Goal: Task Accomplishment & Management: Manage account settings

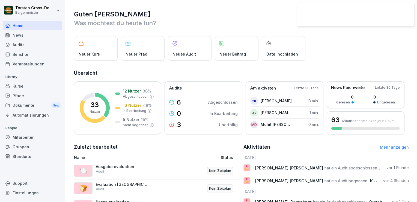
click at [16, 88] on div "Kurse" at bounding box center [33, 86] width 60 height 10
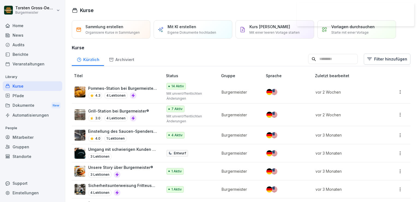
click at [113, 116] on p "4 Lektionen" at bounding box center [115, 118] width 23 height 7
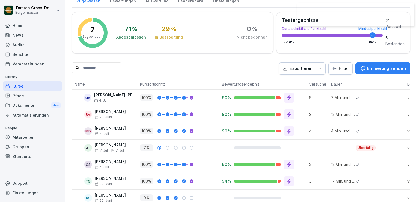
click at [290, 178] on icon at bounding box center [289, 180] width 4 height 5
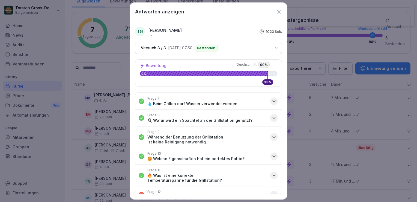
scroll to position [116, 0]
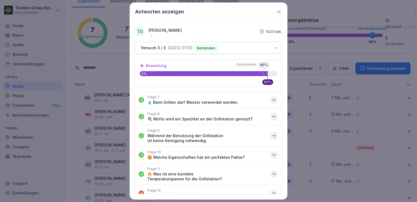
click at [272, 174] on icon "button" at bounding box center [274, 173] width 5 height 5
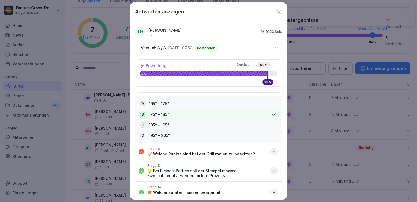
scroll to position [208, 0]
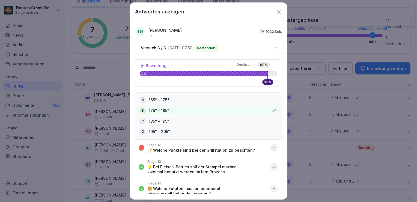
click at [272, 165] on icon "button" at bounding box center [274, 166] width 5 height 5
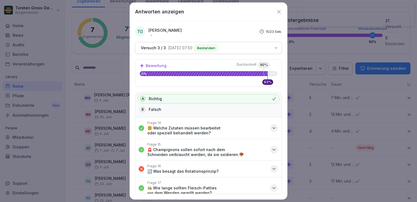
scroll to position [299, 0]
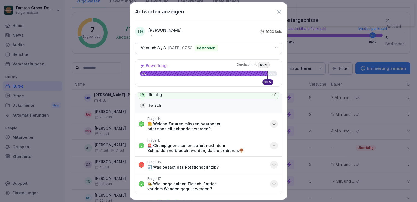
click at [272, 162] on icon "button" at bounding box center [274, 164] width 5 height 5
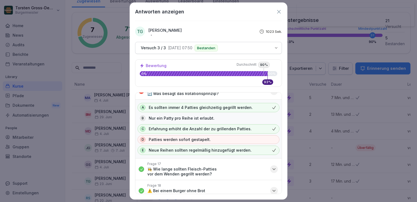
scroll to position [373, 0]
click at [273, 168] on icon "button" at bounding box center [274, 168] width 3 height 1
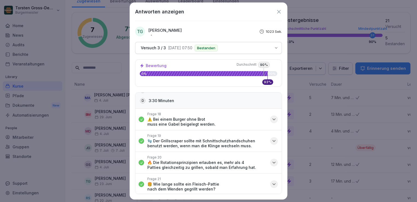
scroll to position [492, 0]
click at [244, 182] on p "🍔 Wie lange sollte ein Fleisch-Pattie nach dem Wenden gegrillt werden?" at bounding box center [208, 186] width 120 height 10
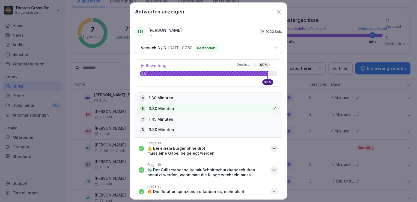
scroll to position [462, 0]
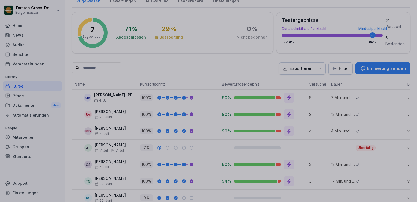
click at [113, 83] on div at bounding box center [208, 101] width 417 height 202
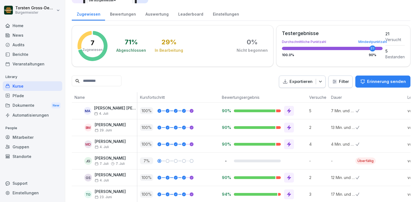
scroll to position [92, 0]
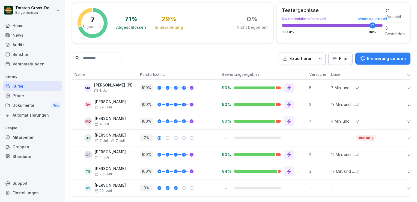
click at [290, 169] on icon at bounding box center [289, 171] width 4 height 5
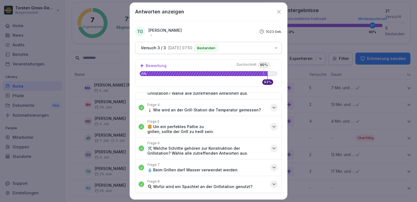
scroll to position [49, 0]
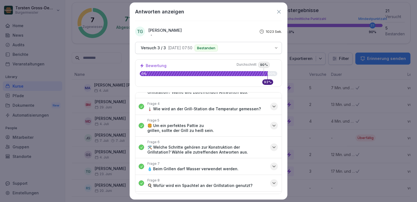
click at [249, 146] on p "🛠️ Welche Schritte gehören zur Konstruktion der Grillstation? Wähle alle zutref…" at bounding box center [208, 150] width 120 height 10
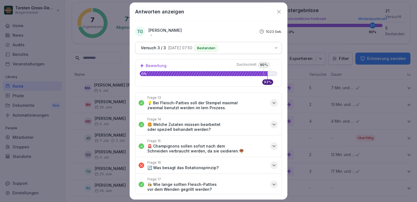
scroll to position [275, 0]
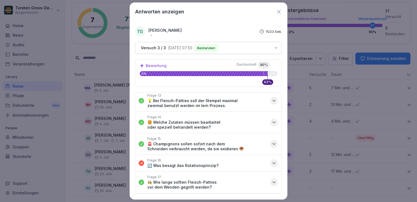
click at [249, 146] on p "🚨 Champignons sollen sofort nach dem Schneiden verbraucht werden, da sie oxidie…" at bounding box center [208, 146] width 120 height 10
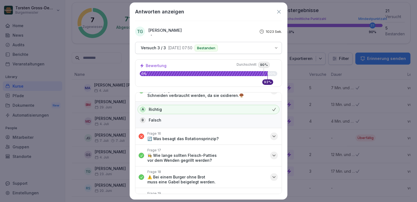
scroll to position [330, 0]
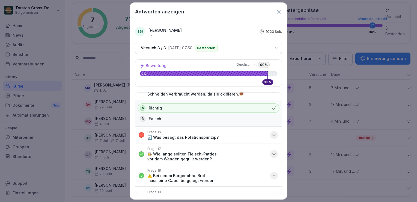
click at [249, 146] on div "Frage 17 👩‍🍳 Wie lange sollten Fleisch-Patties vor dem Wenden gegrillt werden?" at bounding box center [208, 153] width 120 height 15
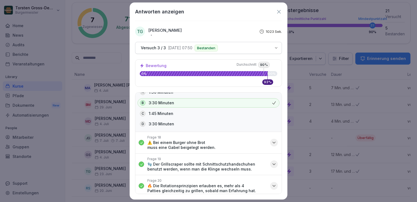
scroll to position [417, 0]
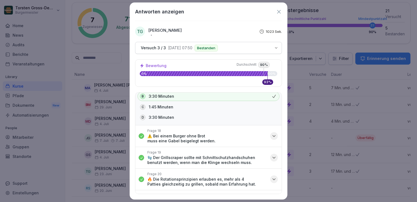
click at [245, 133] on p "⚠️ Bei einem Burger ohne Brot muss eine Gabel beigelegt werden." at bounding box center [208, 138] width 120 height 10
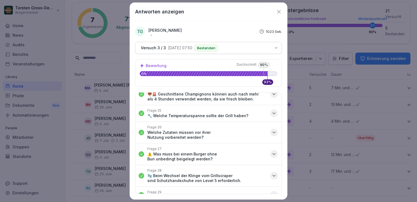
scroll to position [605, 0]
click at [253, 164] on button "Frage 28 🧤 Beim Wechsel der Klinge vom Grillscraper sind Schutzhandschuhe von L…" at bounding box center [209, 174] width 146 height 21
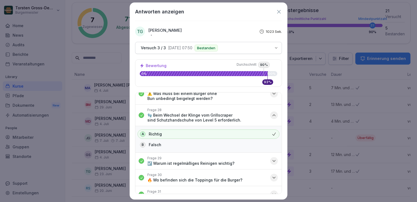
click at [277, 12] on icon at bounding box center [279, 12] width 6 height 6
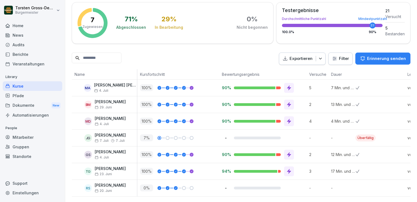
scroll to position [0, 0]
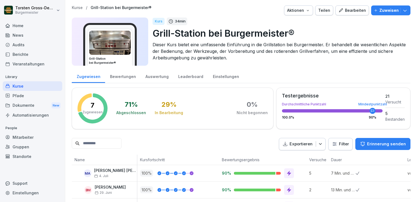
click at [384, 10] on p "Zuweisen" at bounding box center [389, 10] width 19 height 6
